Goal: Transaction & Acquisition: Purchase product/service

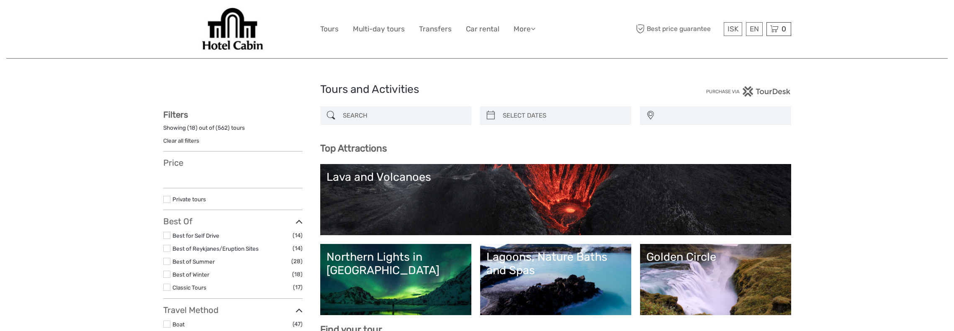
select select
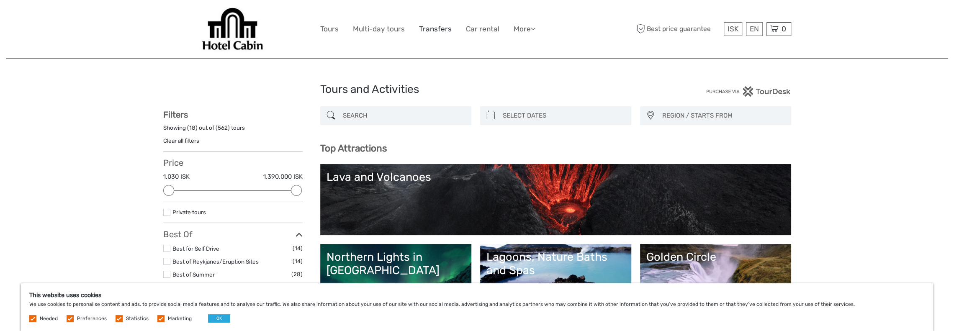
click at [438, 28] on link "Transfers" at bounding box center [435, 29] width 33 height 12
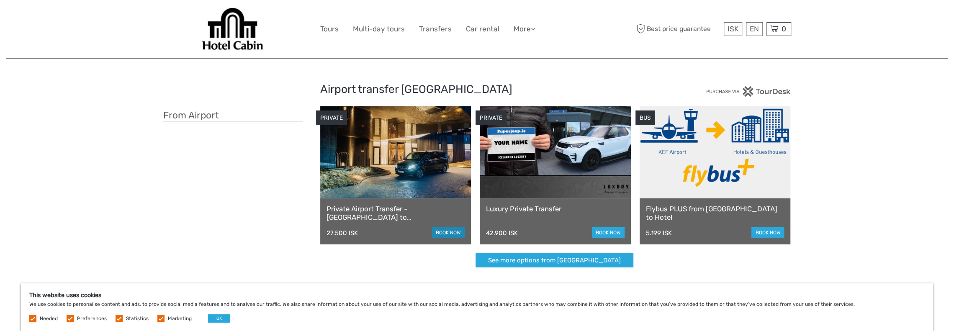
click at [442, 230] on link "book now" at bounding box center [448, 232] width 33 height 11
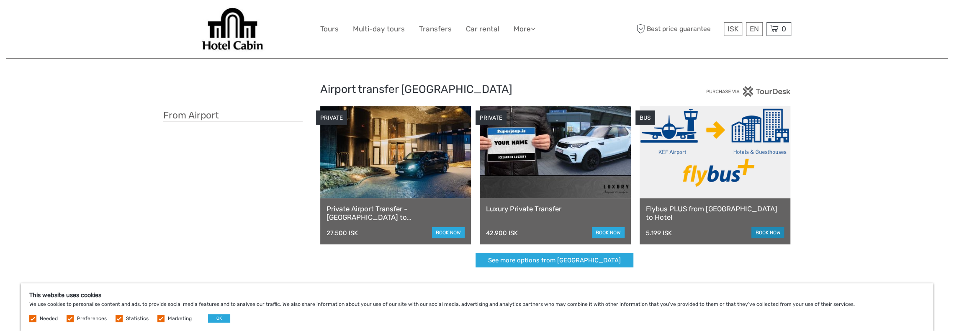
click at [759, 233] on link "book now" at bounding box center [768, 232] width 33 height 11
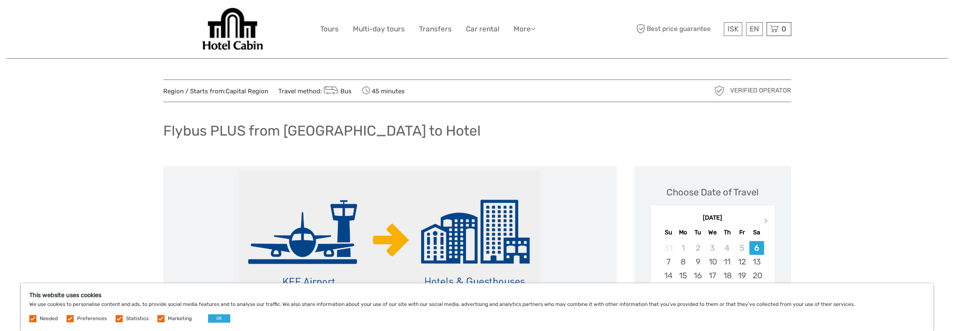
scroll to position [139, 0]
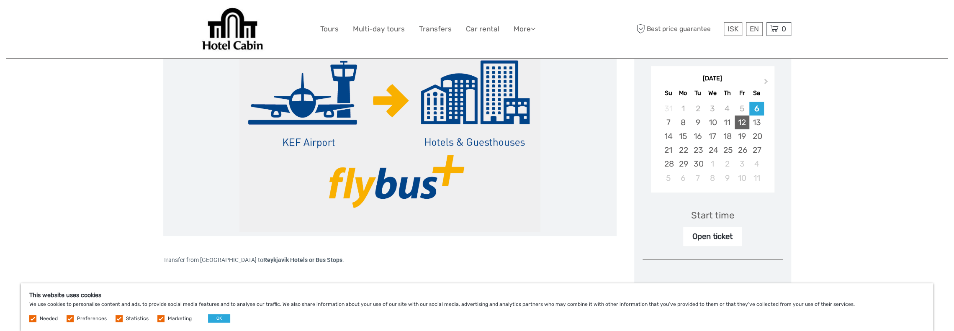
click at [747, 120] on div "12" at bounding box center [742, 123] width 15 height 14
click at [724, 241] on div "Open ticket" at bounding box center [712, 236] width 59 height 19
click at [723, 217] on div "Start time" at bounding box center [712, 215] width 43 height 13
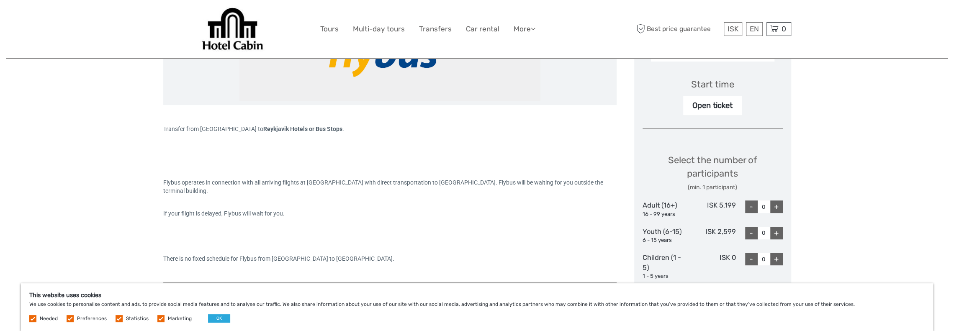
scroll to position [279, 0]
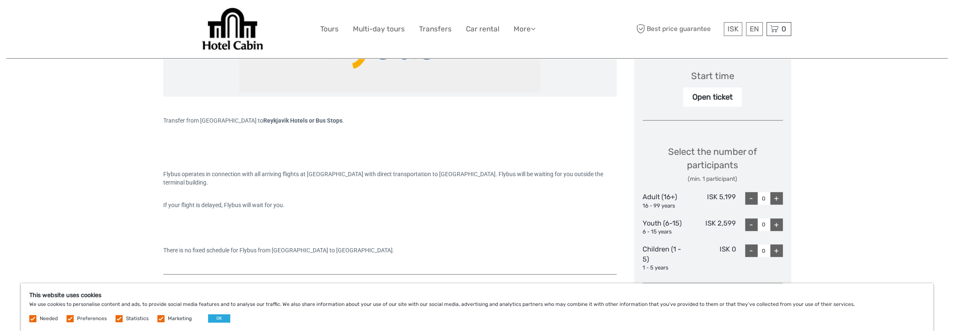
click at [780, 201] on div "+" at bounding box center [776, 198] width 13 height 13
type input "2"
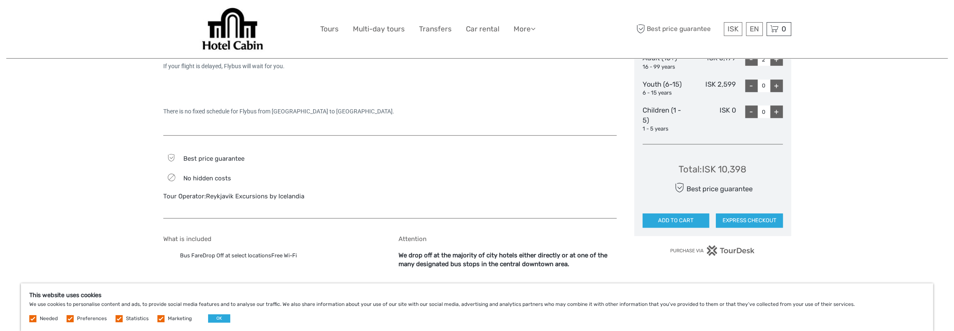
scroll to position [419, 0]
click at [767, 220] on button "EXPRESS CHECKOUT" at bounding box center [749, 220] width 67 height 14
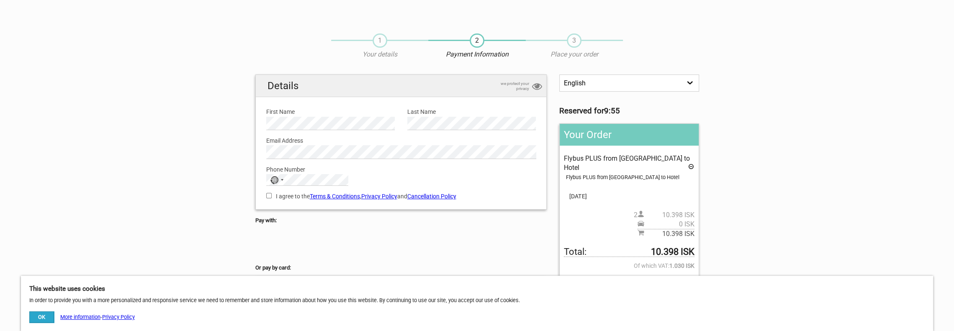
click at [746, 174] on section "1 Your details 2 Payment Information 3 Place your order English Español Deutsch…" at bounding box center [477, 235] width 954 height 420
click at [190, 149] on section "1 Your details 2 Payment Information 3 Place your order English Español Deutsch…" at bounding box center [477, 235] width 954 height 420
click at [195, 73] on section "1 Your details 2 Payment Information 3 Place your order English Español Deutsch…" at bounding box center [477, 235] width 954 height 420
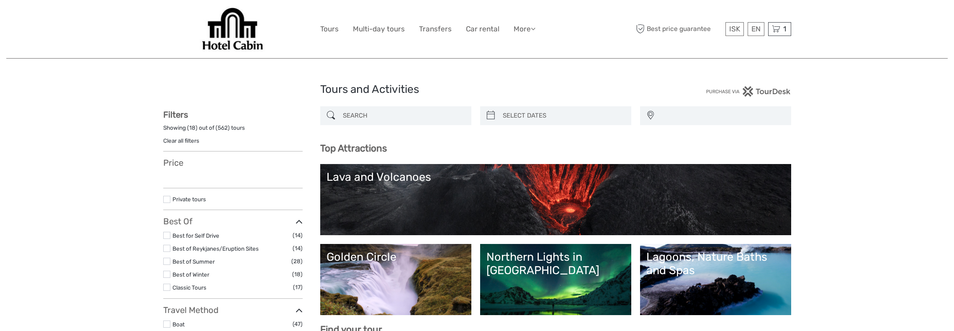
select select
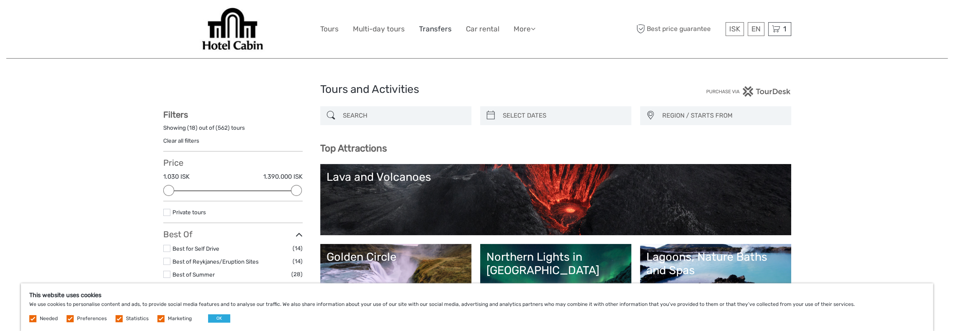
click at [439, 33] on link "Transfers" at bounding box center [435, 29] width 33 height 12
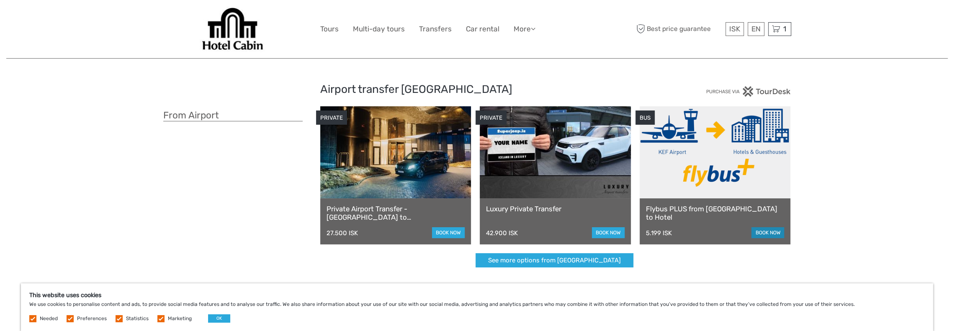
click at [766, 234] on link "book now" at bounding box center [768, 232] width 33 height 11
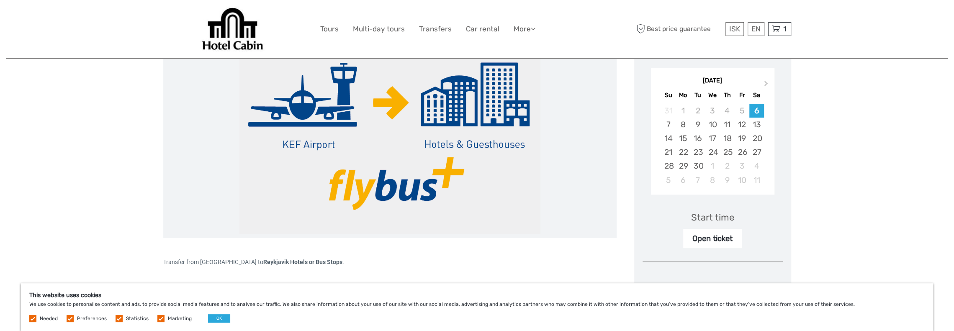
scroll to position [139, 0]
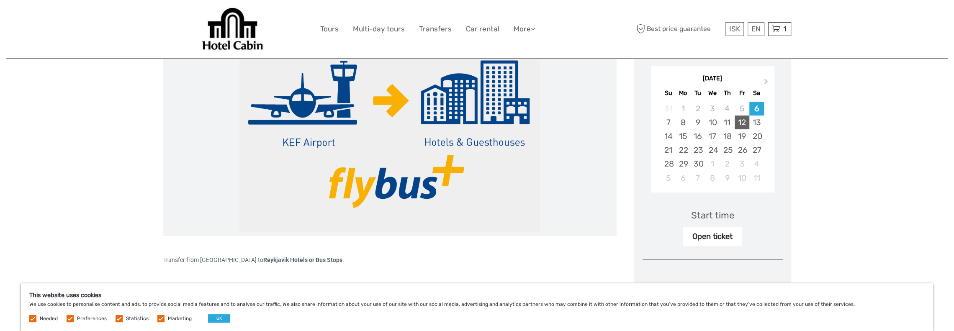
click at [742, 124] on div "12" at bounding box center [742, 123] width 15 height 14
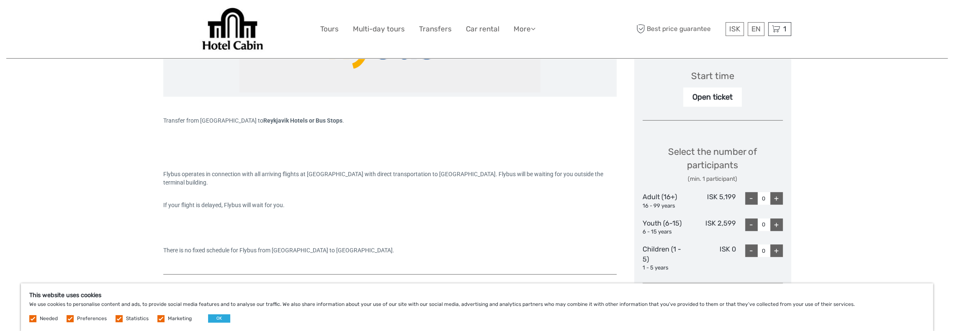
click at [775, 199] on div "+" at bounding box center [776, 198] width 13 height 13
type input "2"
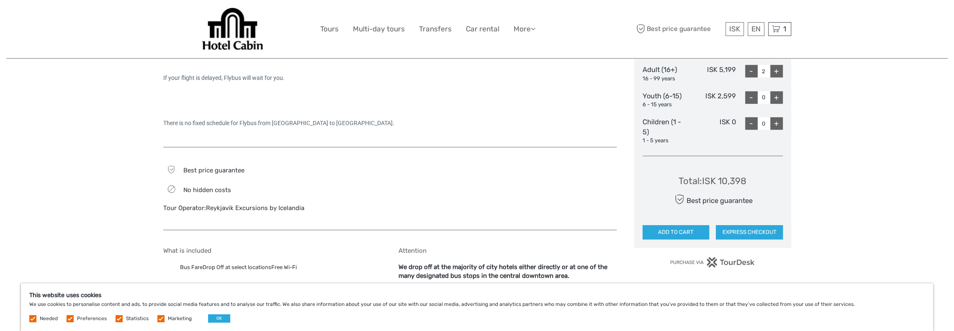
scroll to position [419, 0]
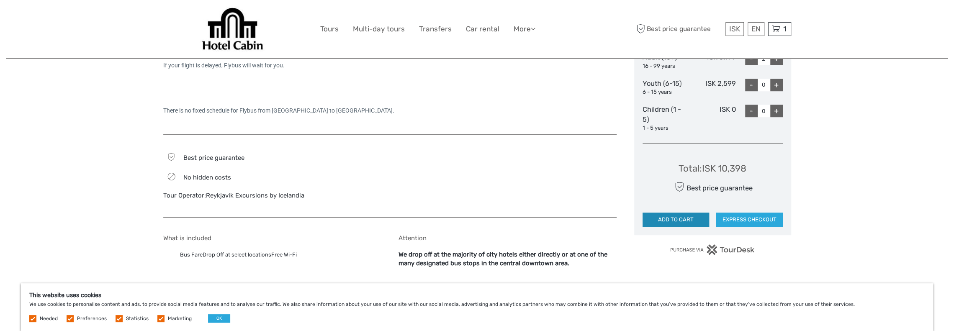
click at [666, 221] on button "ADD TO CART" at bounding box center [676, 220] width 67 height 14
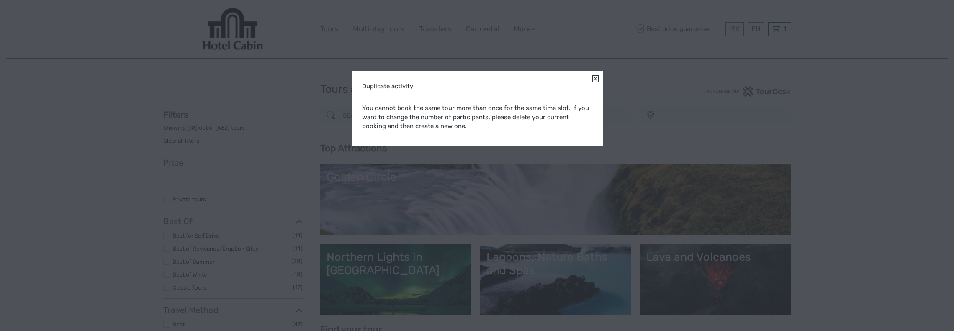
select select
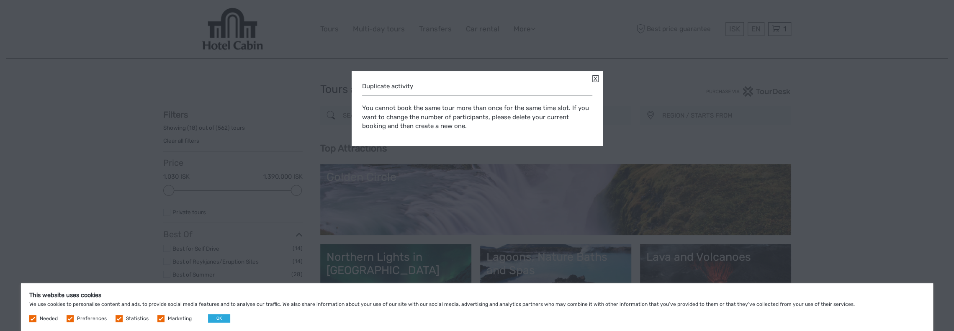
click at [595, 79] on link at bounding box center [595, 78] width 6 height 7
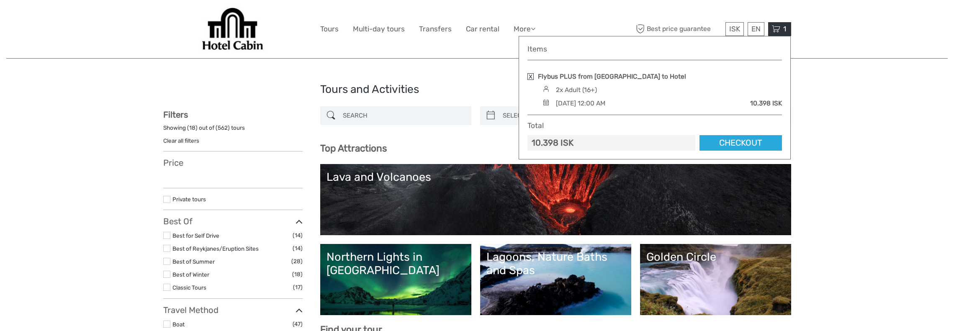
select select
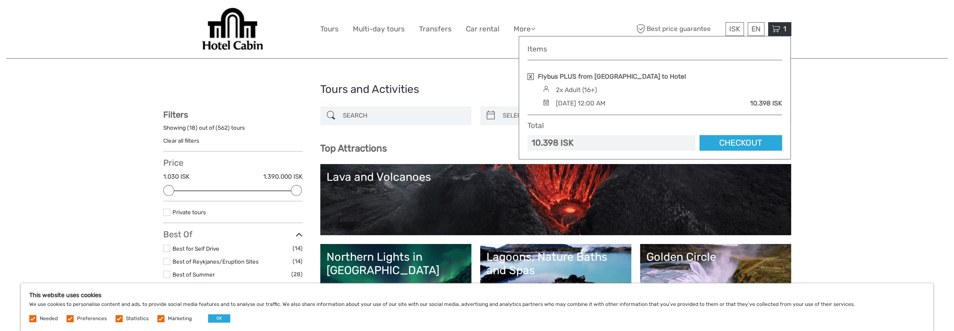
click at [531, 77] on link at bounding box center [531, 76] width 6 height 7
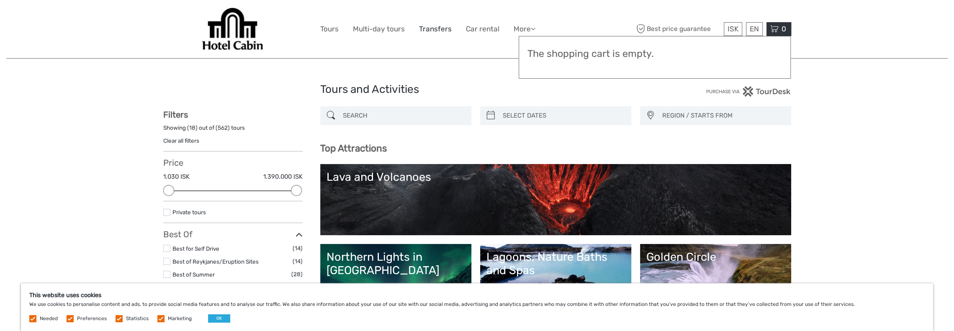
click at [429, 28] on link "Transfers" at bounding box center [435, 29] width 33 height 12
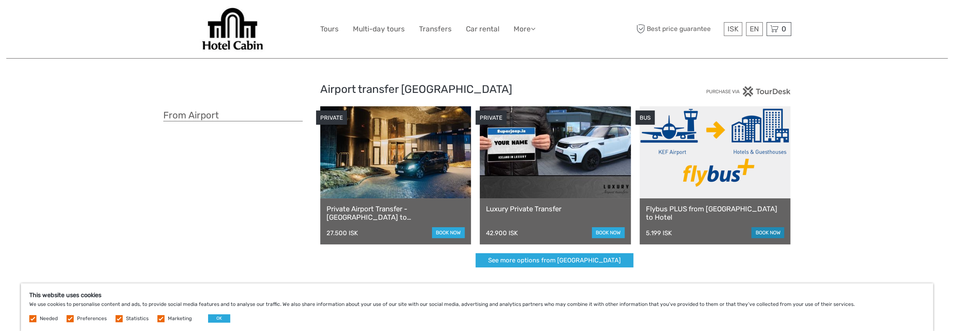
click at [768, 231] on link "book now" at bounding box center [768, 232] width 33 height 11
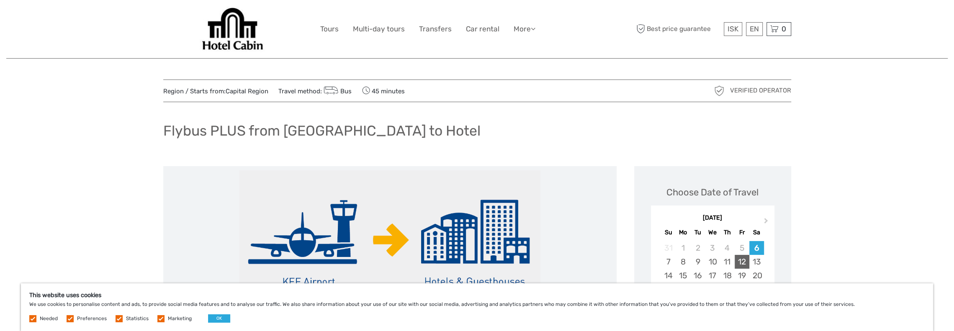
click at [742, 260] on div "12" at bounding box center [742, 262] width 15 height 14
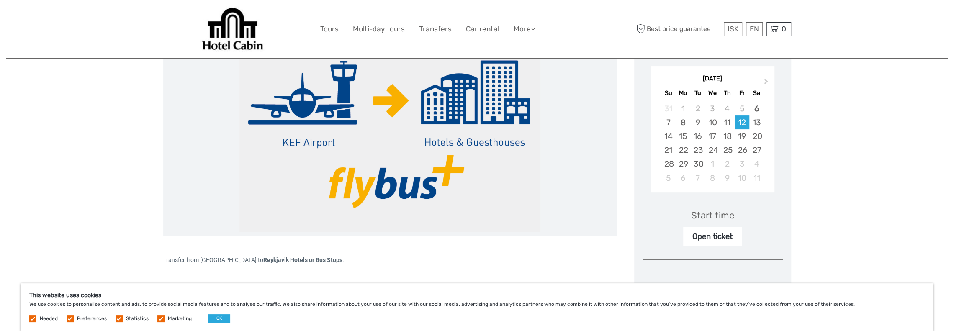
click at [721, 240] on div "Open ticket" at bounding box center [712, 236] width 59 height 19
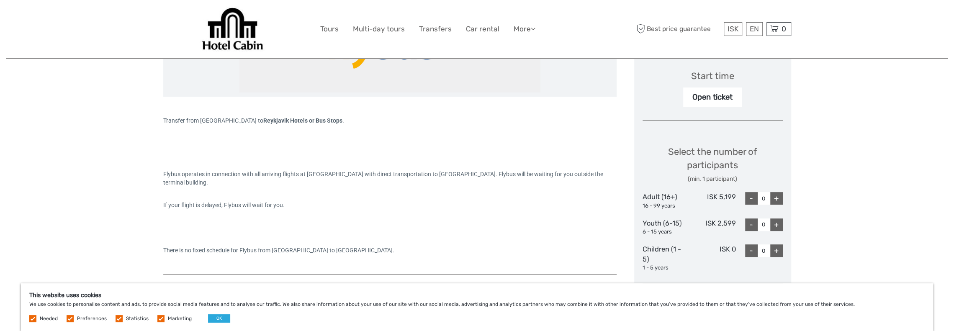
click at [781, 197] on div "+" at bounding box center [776, 198] width 13 height 13
type input "2"
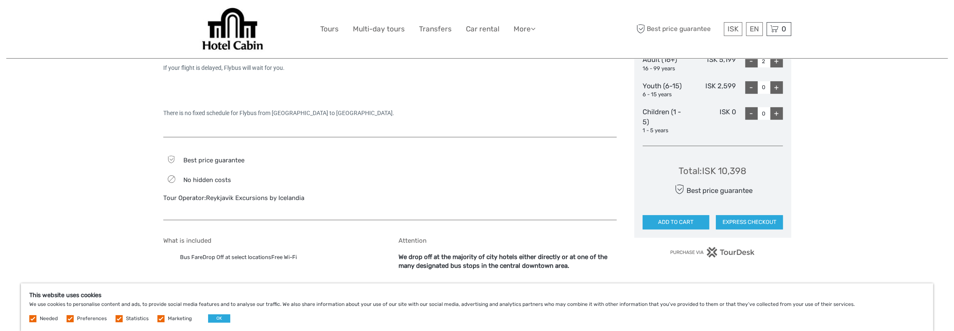
scroll to position [419, 0]
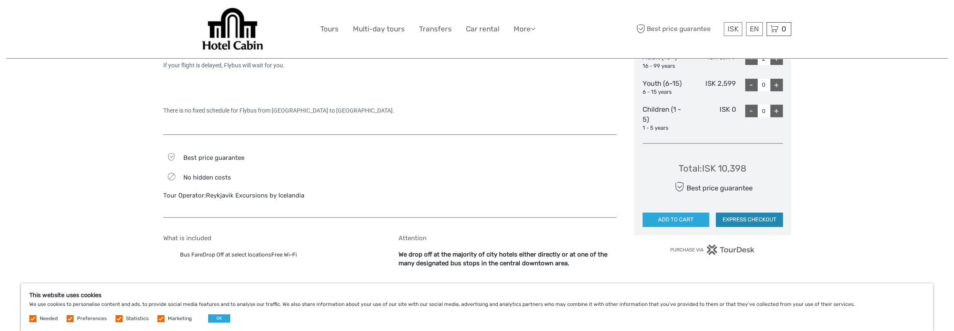
click at [743, 217] on button "EXPRESS CHECKOUT" at bounding box center [749, 220] width 67 height 14
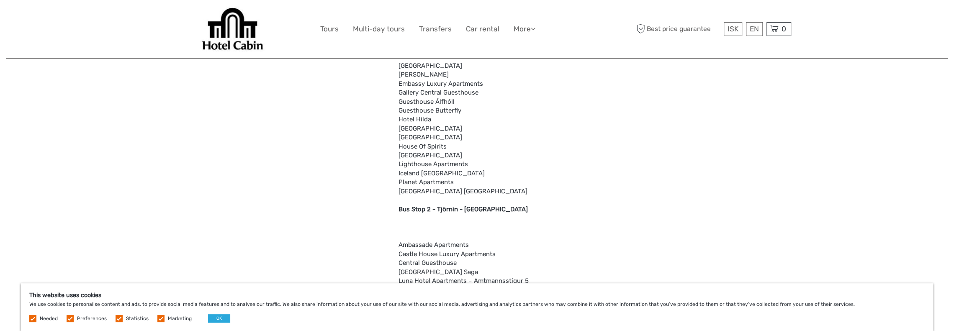
scroll to position [698, 0]
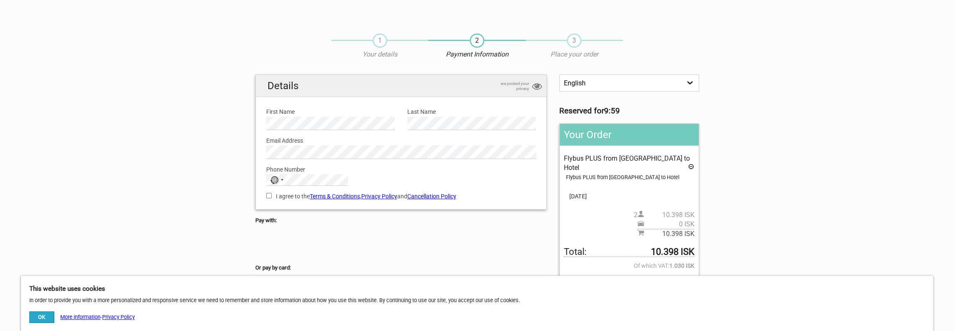
drag, startPoint x: 0, startPoint y: 0, endPoint x: 773, endPoint y: 40, distance: 773.9
click at [773, 40] on section "1 Your details 2 Payment Information 3 Place your order English Español Deutsch…" at bounding box center [477, 235] width 954 height 420
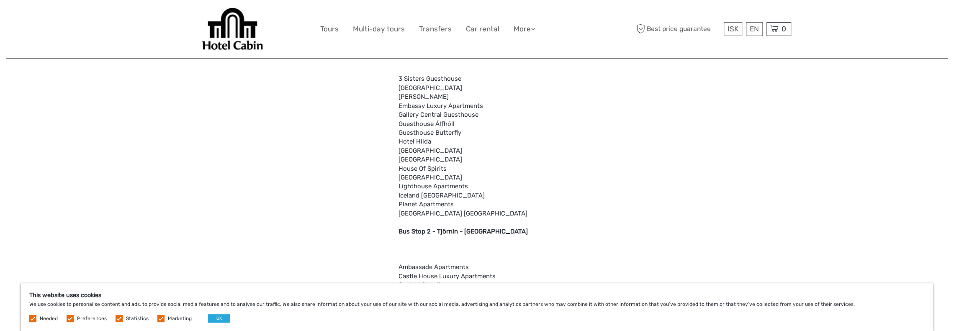
scroll to position [2436, 0]
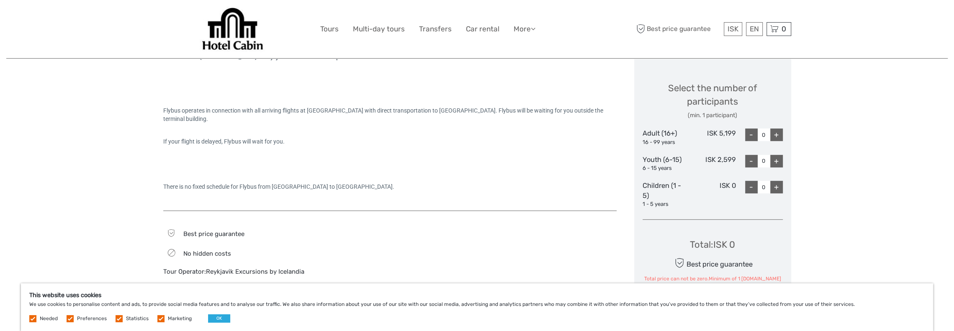
scroll to position [63, 0]
